Goal: Information Seeking & Learning: Learn about a topic

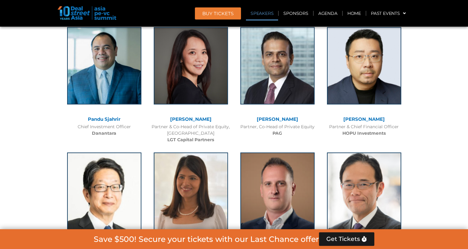
scroll to position [698, 0]
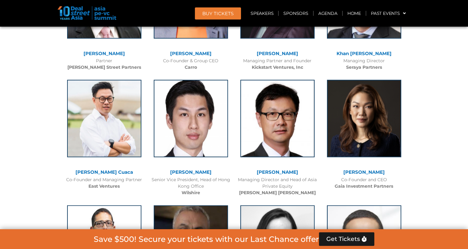
click at [243, 157] on div at bounding box center [277, 123] width 74 height 87
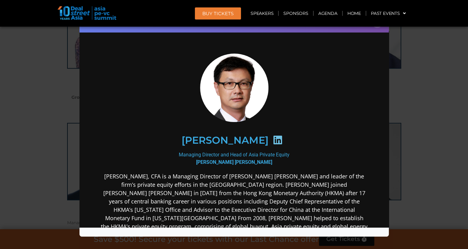
scroll to position [0, 0]
click at [47, 67] on div "Speaker Profile ×" at bounding box center [234, 124] width 468 height 249
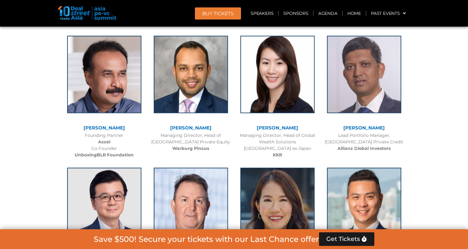
scroll to position [1020, 0]
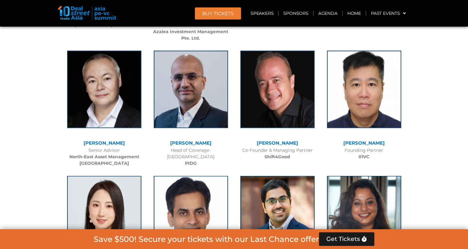
click at [358, 50] on img at bounding box center [364, 88] width 74 height 77
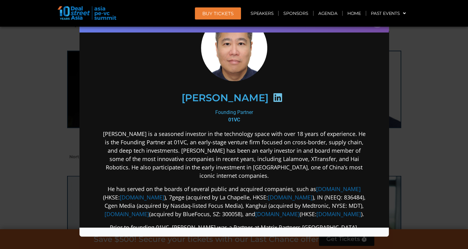
scroll to position [35, 0]
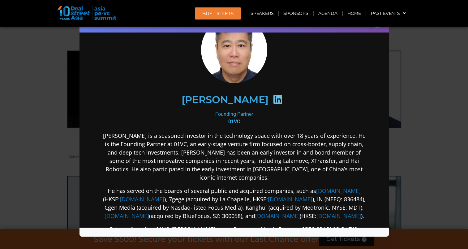
click at [243, 142] on p "Ian Goh is a seasoned investor in the technology space with over 18 years of ex…" at bounding box center [233, 156] width 267 height 50
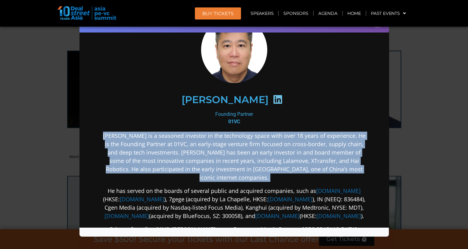
click at [243, 142] on p "Ian Goh is a seasoned investor in the technology space with over 18 years of ex…" at bounding box center [233, 156] width 267 height 50
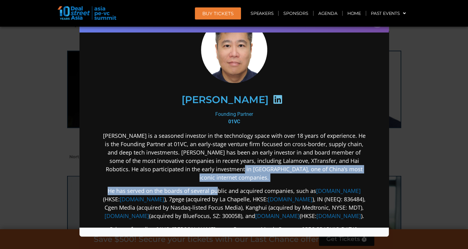
drag, startPoint x: 243, startPoint y: 142, endPoint x: 244, endPoint y: 169, distance: 26.6
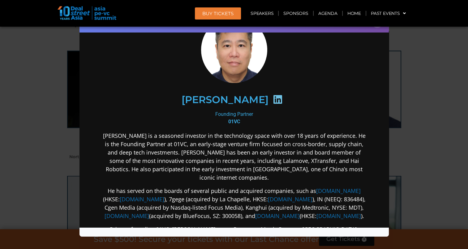
drag, startPoint x: 244, startPoint y: 169, endPoint x: 239, endPoint y: 200, distance: 31.9
click at [239, 200] on p "He has served on the boards of several public and acquired companies, such as Z…" at bounding box center [233, 203] width 267 height 33
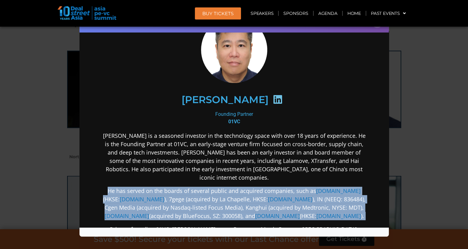
click at [239, 200] on p "He has served on the boards of several public and acquired companies, such as Z…" at bounding box center [233, 203] width 267 height 33
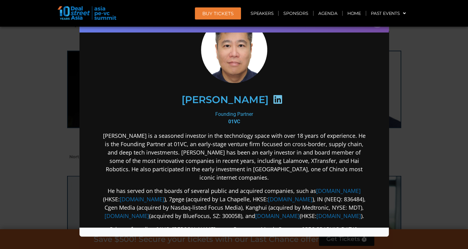
click at [194, 148] on p "Ian Goh is a seasoned investor in the technology space with over 18 years of ex…" at bounding box center [233, 156] width 267 height 50
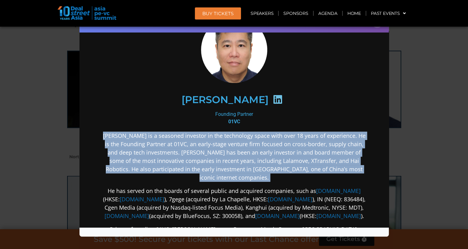
click at [194, 148] on p "Ian Goh is a seasoned investor in the technology space with over 18 years of ex…" at bounding box center [233, 156] width 267 height 50
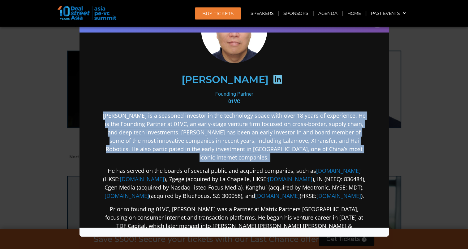
scroll to position [63, 0]
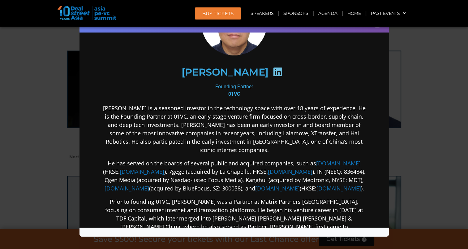
drag, startPoint x: 151, startPoint y: 192, endPoint x: 154, endPoint y: 192, distance: 3.7
click at [154, 197] on p "Prior to founding 01VC, Ian was a Partner at Matrix Partners China, focusing on…" at bounding box center [233, 222] width 267 height 50
drag, startPoint x: 154, startPoint y: 192, endPoint x: 151, endPoint y: 190, distance: 3.9
click at [151, 197] on p "Prior to founding 01VC, Ian was a Partner at Matrix Partners China, focusing on…" at bounding box center [233, 222] width 267 height 50
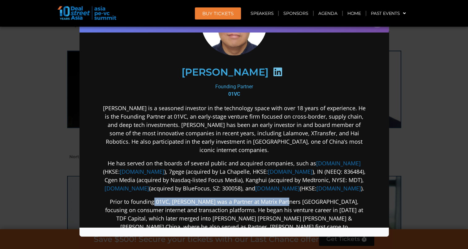
drag, startPoint x: 147, startPoint y: 192, endPoint x: 275, endPoint y: 192, distance: 127.5
click at [275, 197] on p "Prior to founding 01VC, Ian was a Partner at Matrix Partners China, focusing on…" at bounding box center [233, 222] width 267 height 50
copy p "01VC, Ian was a Partner at Matrix Partners China"
